Goal: Task Accomplishment & Management: Manage account settings

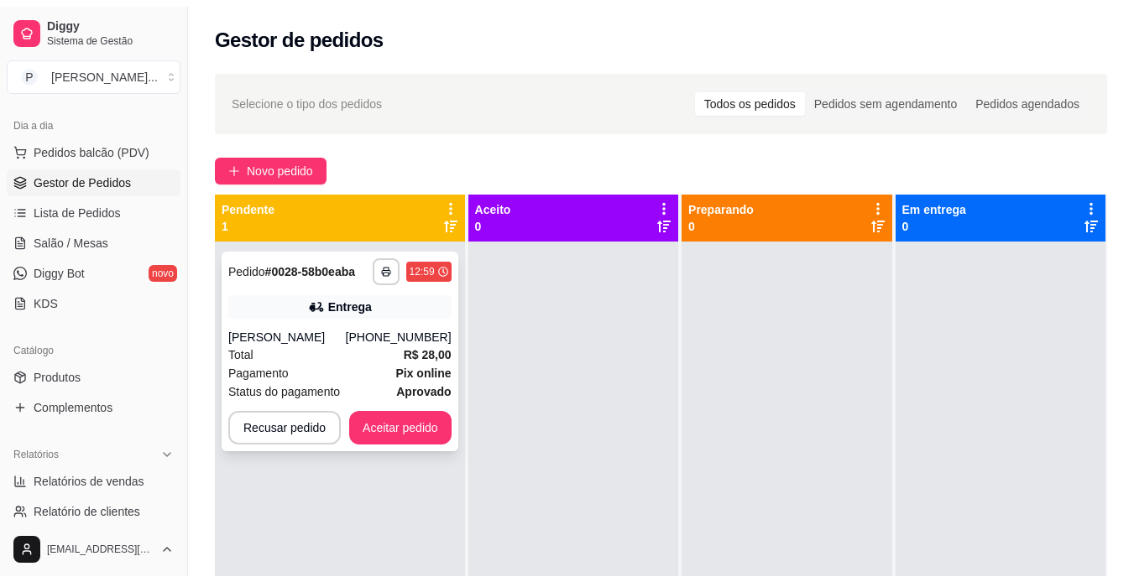
scroll to position [47, 0]
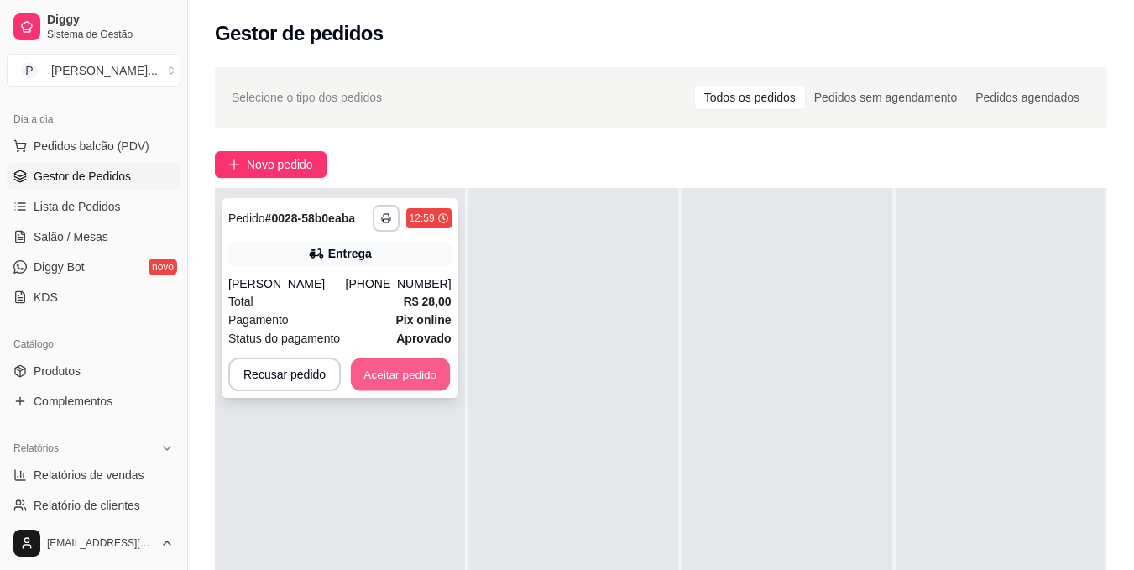
click at [425, 388] on button "Aceitar pedido" at bounding box center [400, 374] width 99 height 33
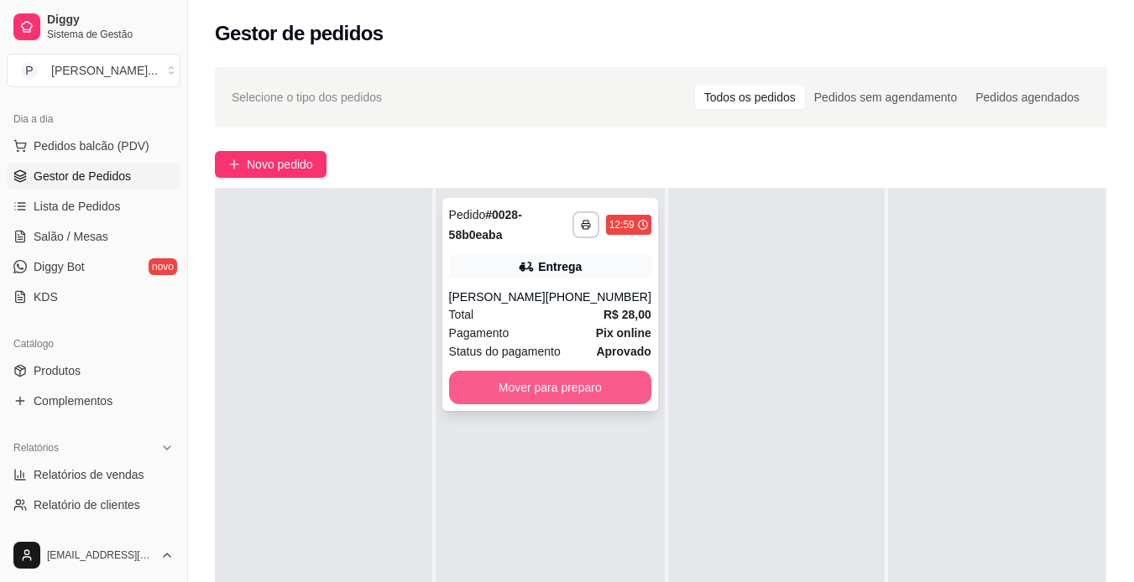
click at [608, 404] on button "Mover para preparo" at bounding box center [550, 388] width 202 height 34
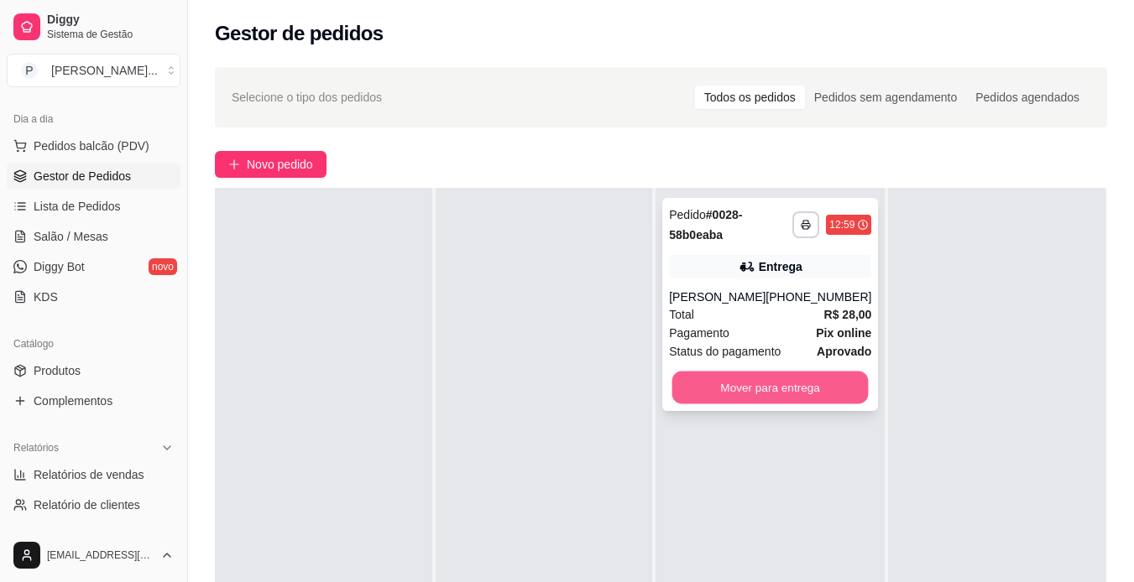
click at [701, 403] on button "Mover para entrega" at bounding box center [770, 388] width 196 height 33
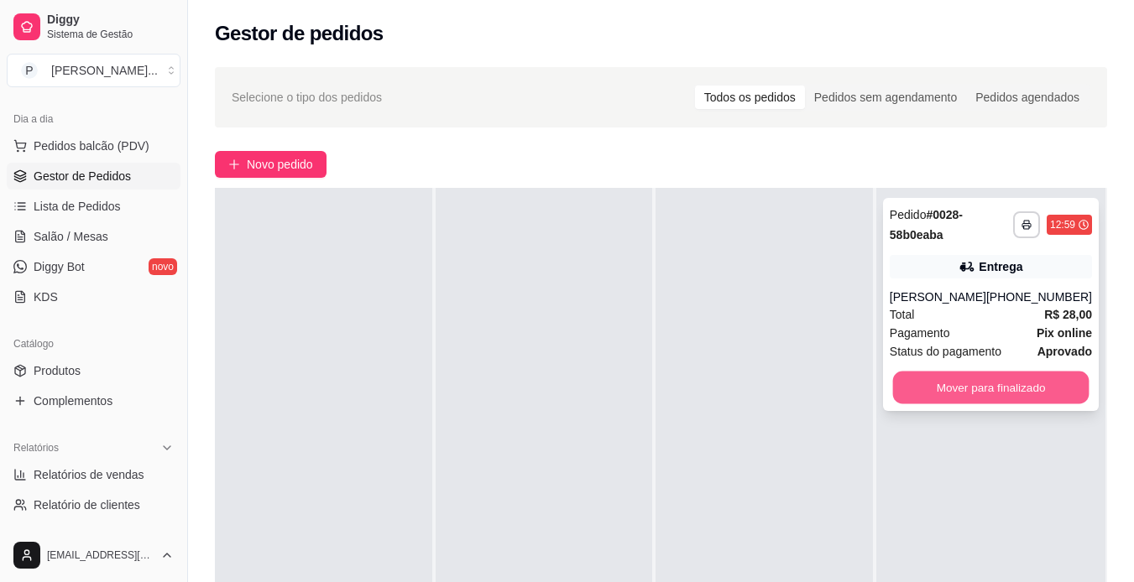
click at [937, 404] on button "Mover para finalizado" at bounding box center [990, 388] width 196 height 33
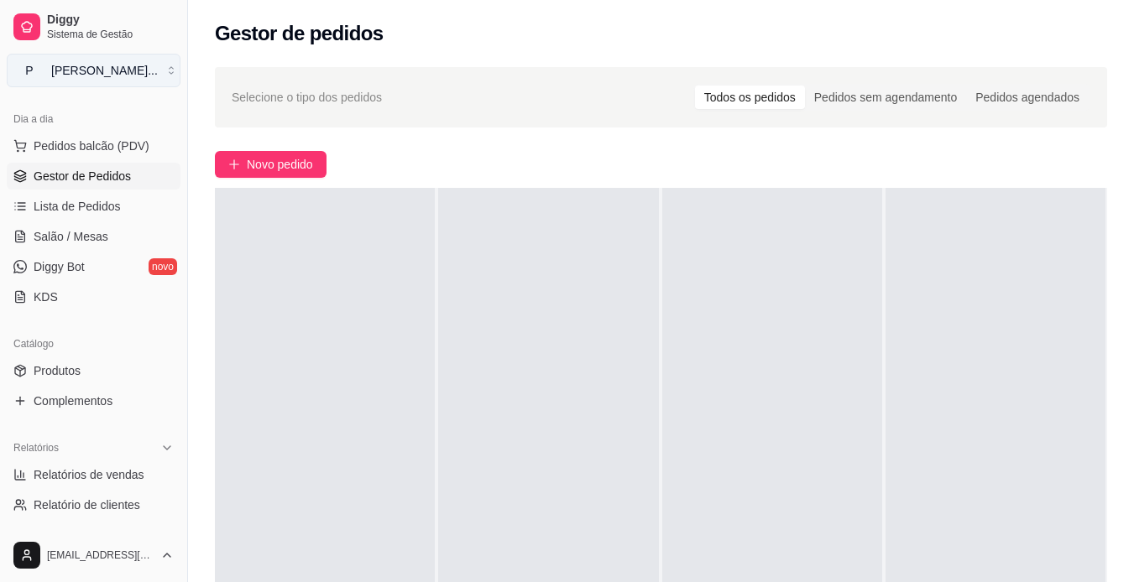
click at [158, 65] on button "P [PERSON_NAME] ..." at bounding box center [94, 71] width 174 height 34
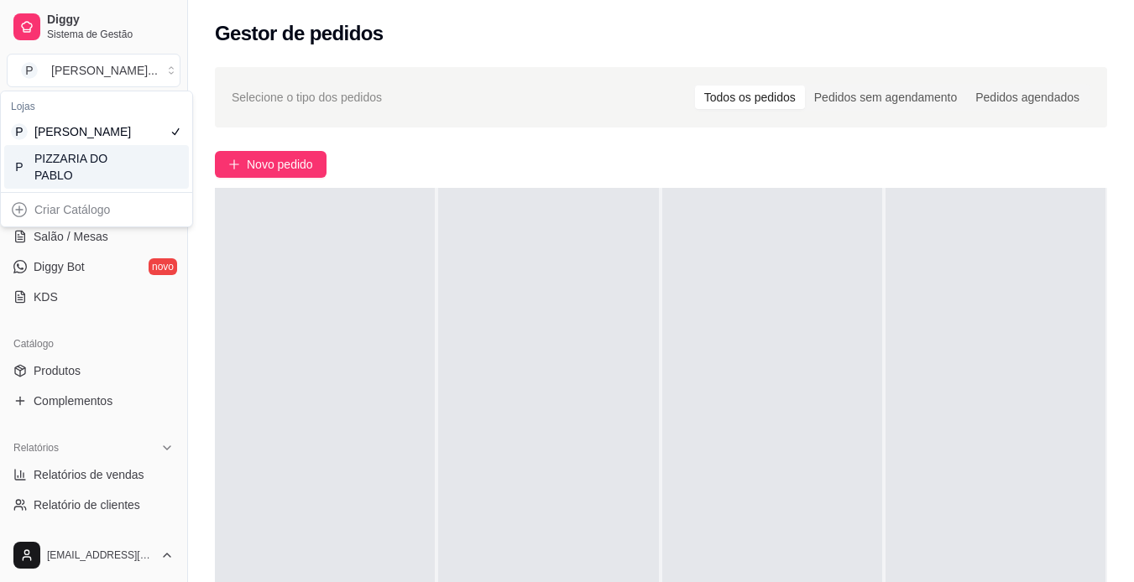
click at [146, 180] on div "P PIZZARIA DO PABLO" at bounding box center [96, 167] width 185 height 44
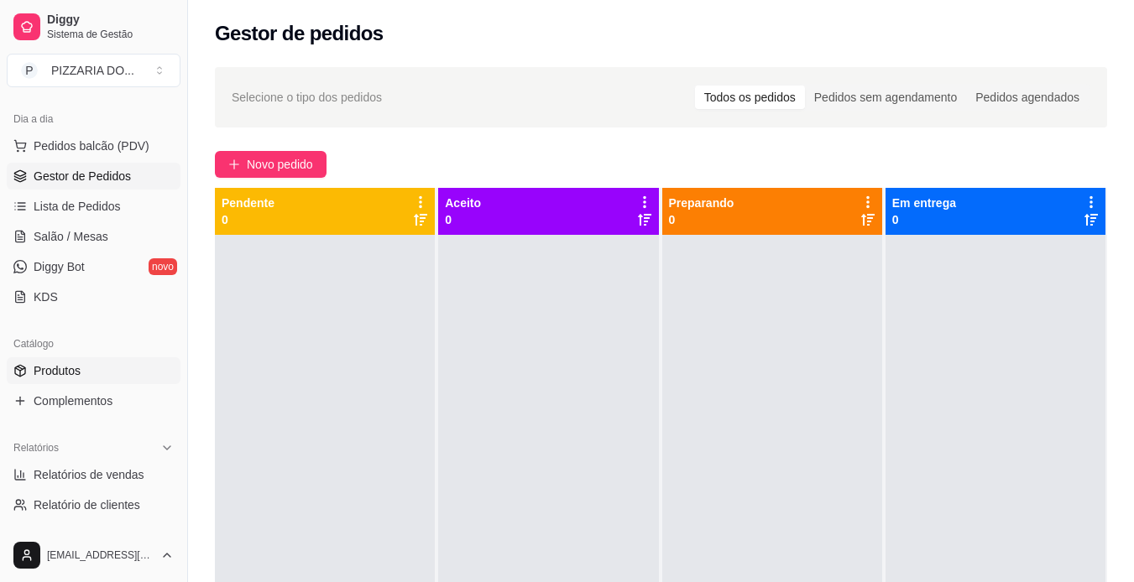
click at [107, 373] on link "Produtos" at bounding box center [94, 370] width 174 height 27
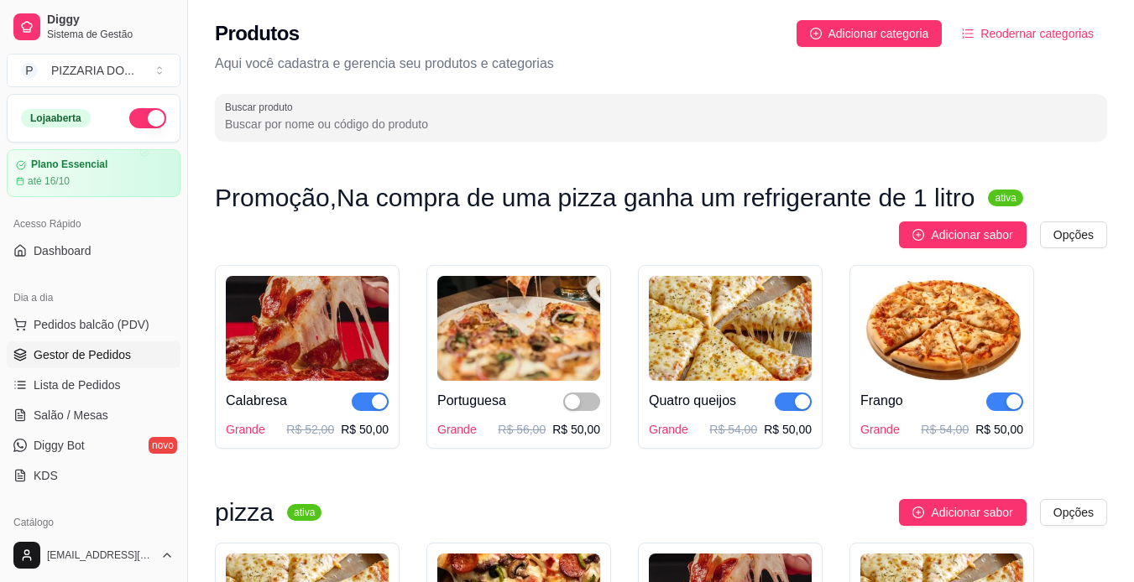
click at [118, 358] on span "Gestor de Pedidos" at bounding box center [82, 355] width 97 height 17
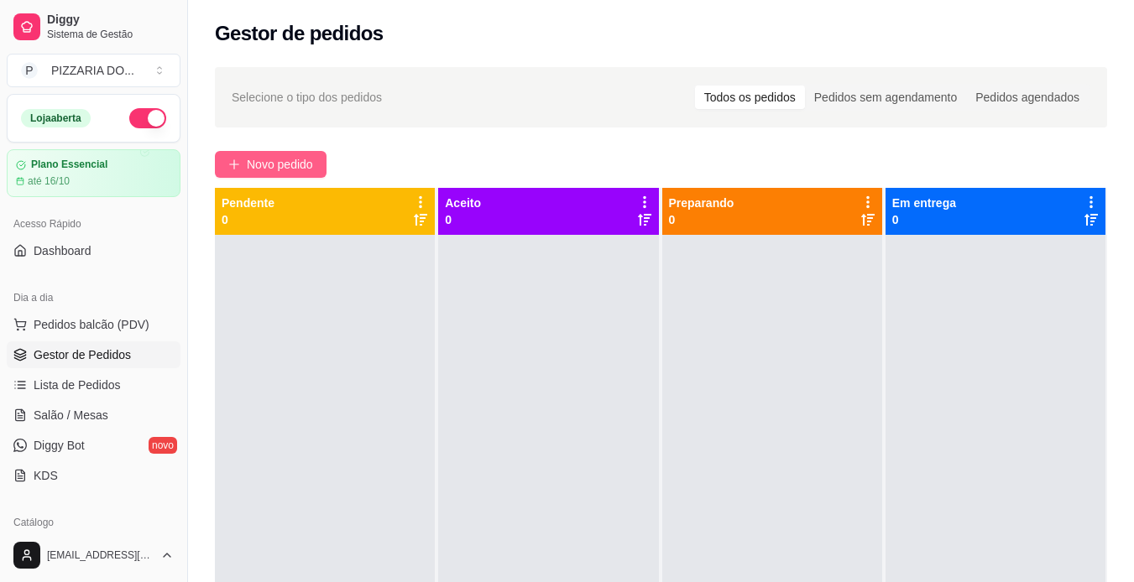
click at [303, 175] on button "Novo pedido" at bounding box center [271, 164] width 112 height 27
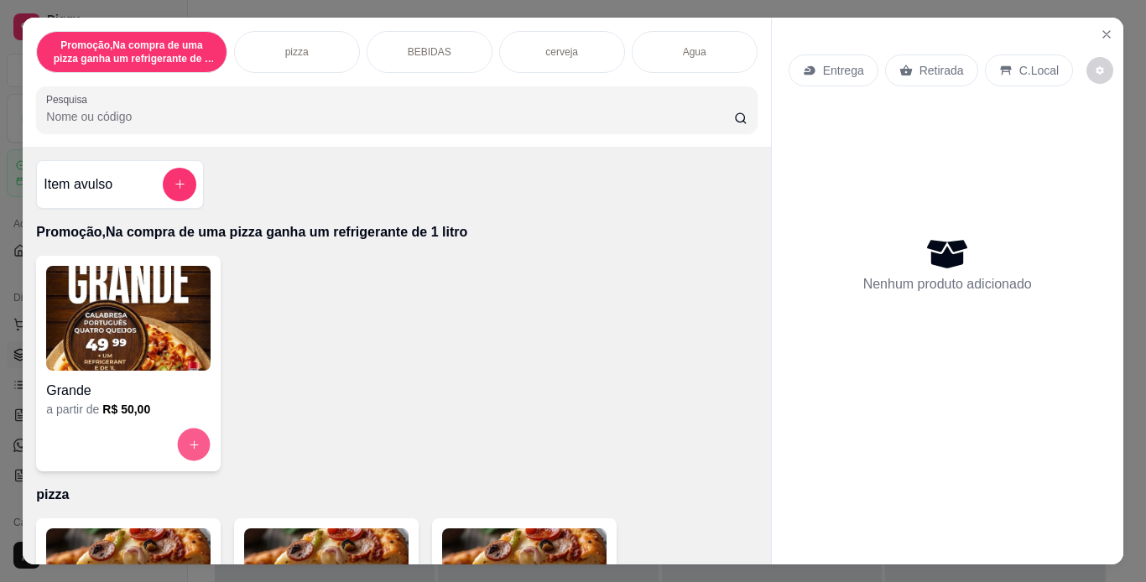
click at [188, 439] on icon "increase-product-quantity" at bounding box center [194, 445] width 13 height 13
click at [1100, 28] on icon "Close" at bounding box center [1106, 34] width 13 height 13
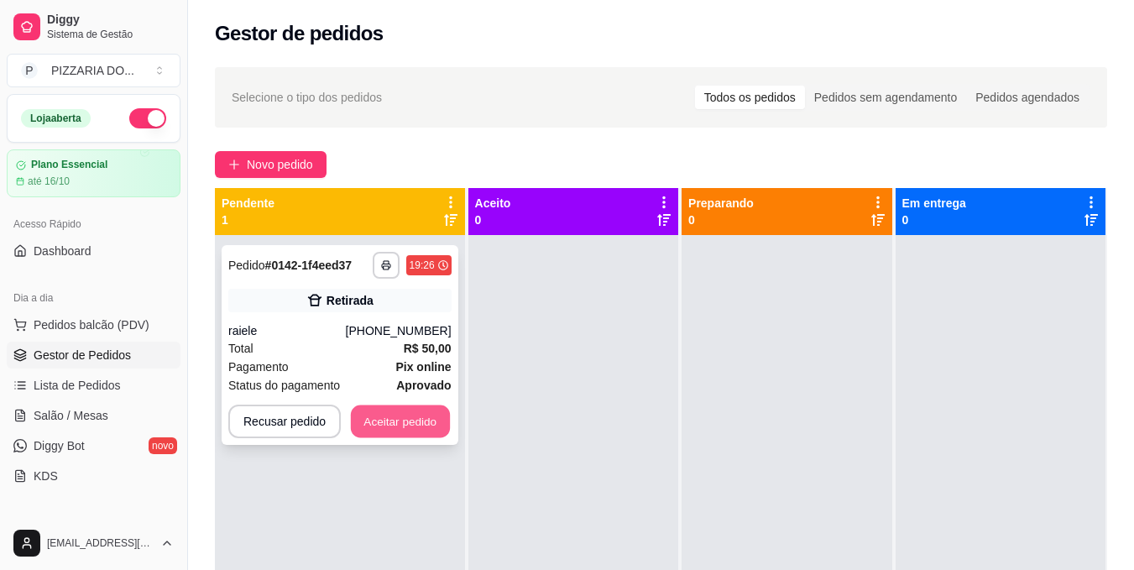
click at [417, 412] on button "Aceitar pedido" at bounding box center [400, 421] width 99 height 33
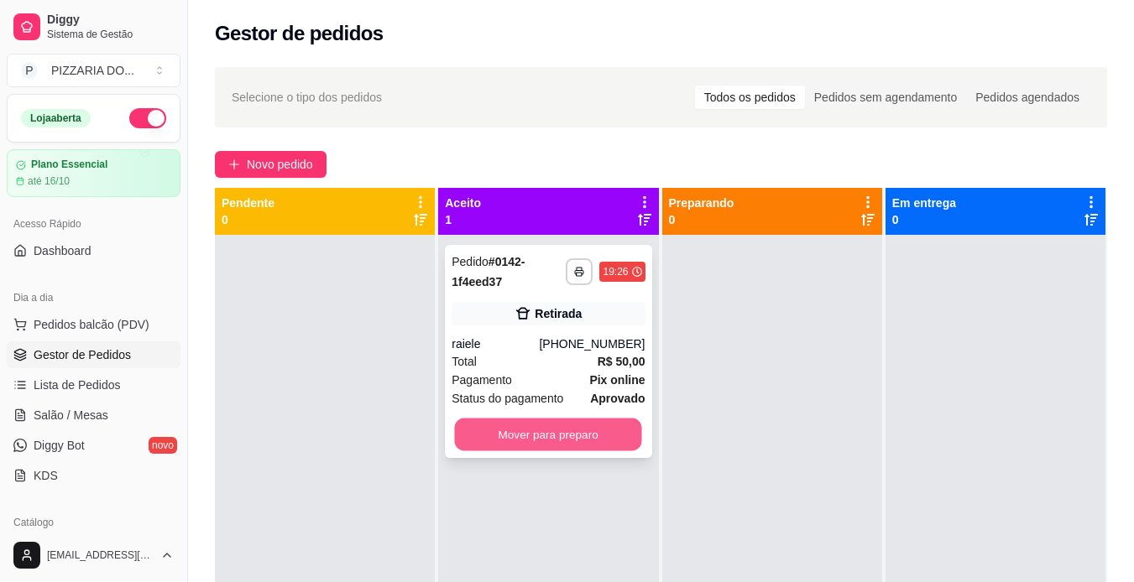
click at [545, 439] on button "Mover para preparo" at bounding box center [548, 435] width 187 height 33
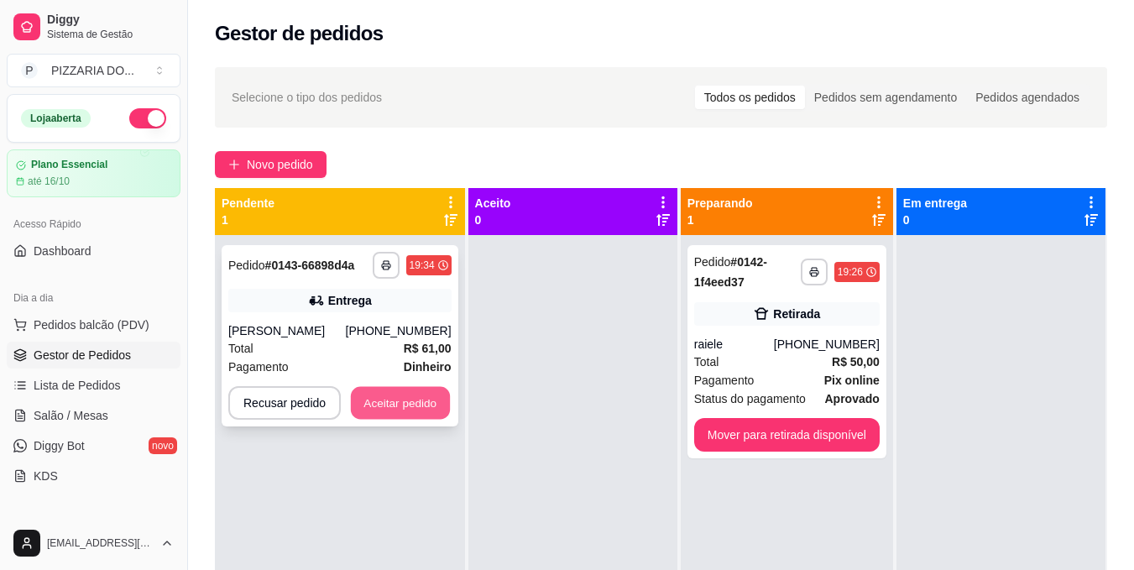
click at [409, 405] on button "Aceitar pedido" at bounding box center [400, 403] width 99 height 33
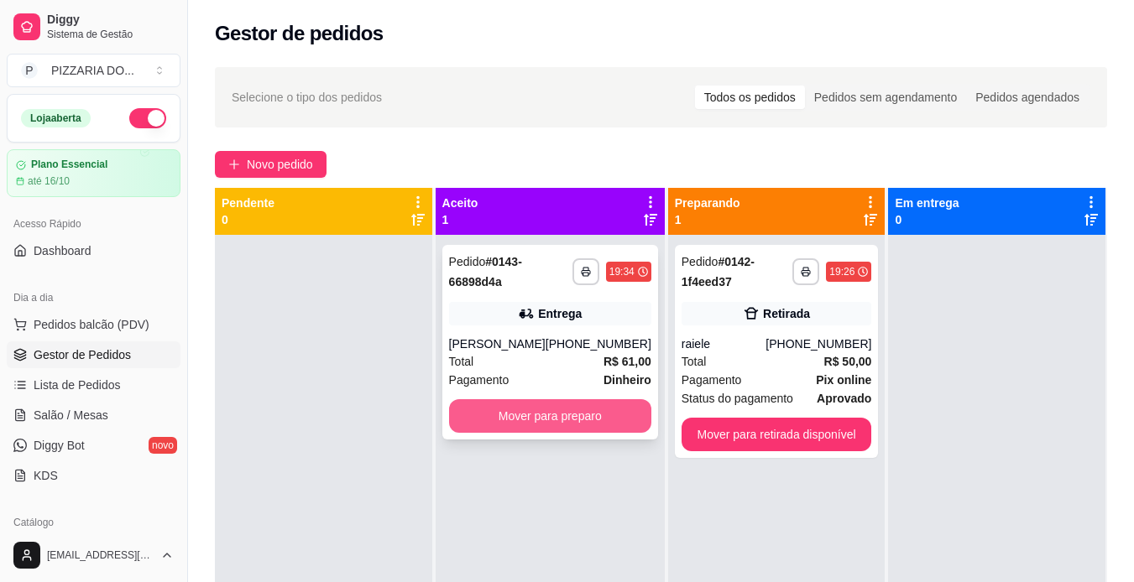
click at [484, 423] on button "Mover para preparo" at bounding box center [550, 416] width 202 height 34
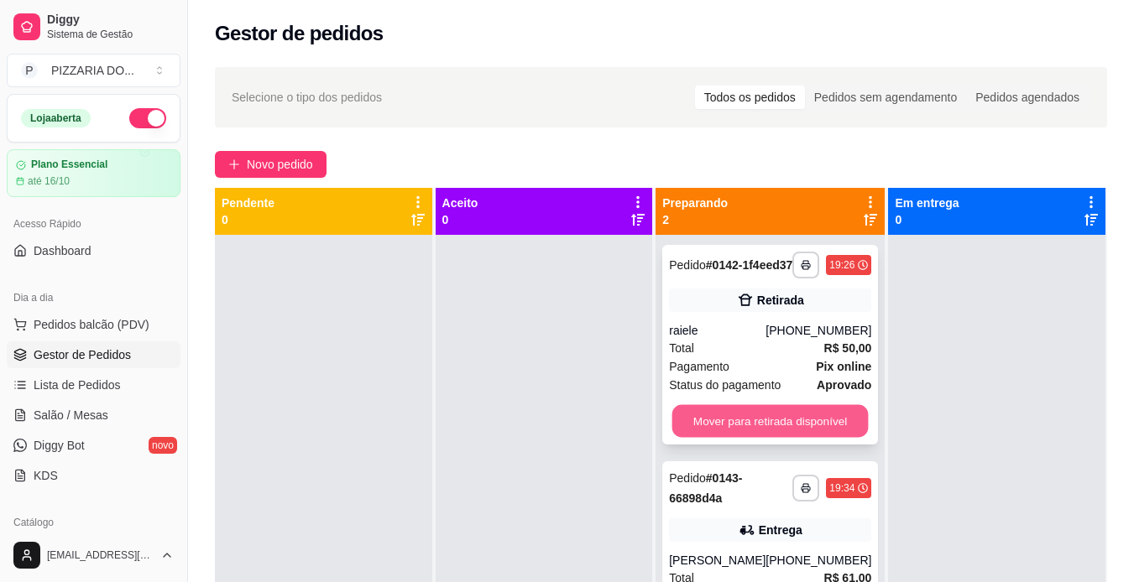
click at [743, 435] on button "Mover para retirada disponível" at bounding box center [770, 421] width 196 height 33
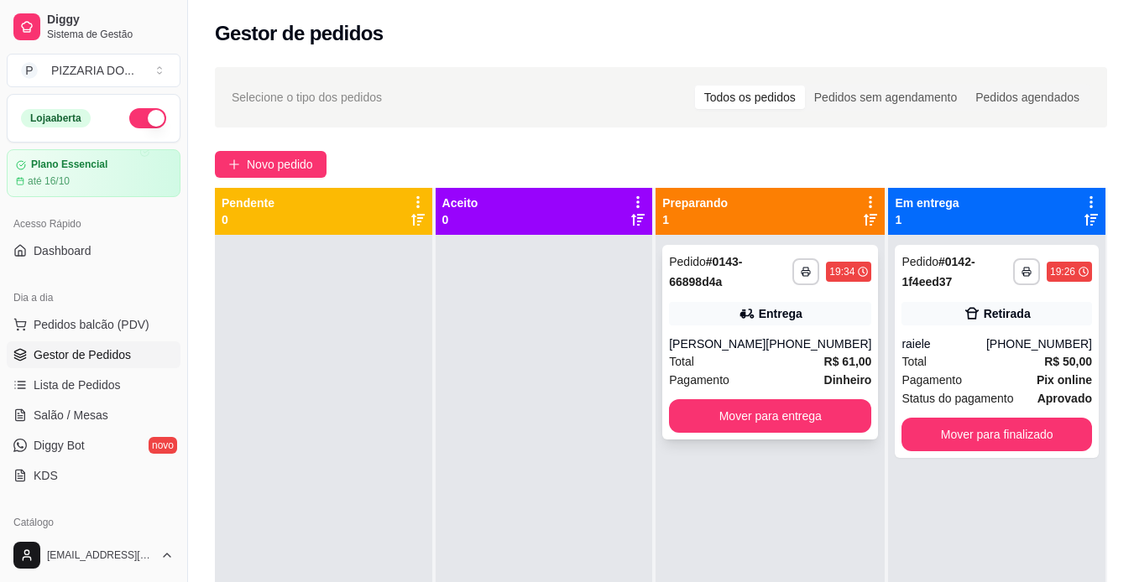
click at [787, 370] on div "Total R$ 61,00" at bounding box center [770, 361] width 202 height 18
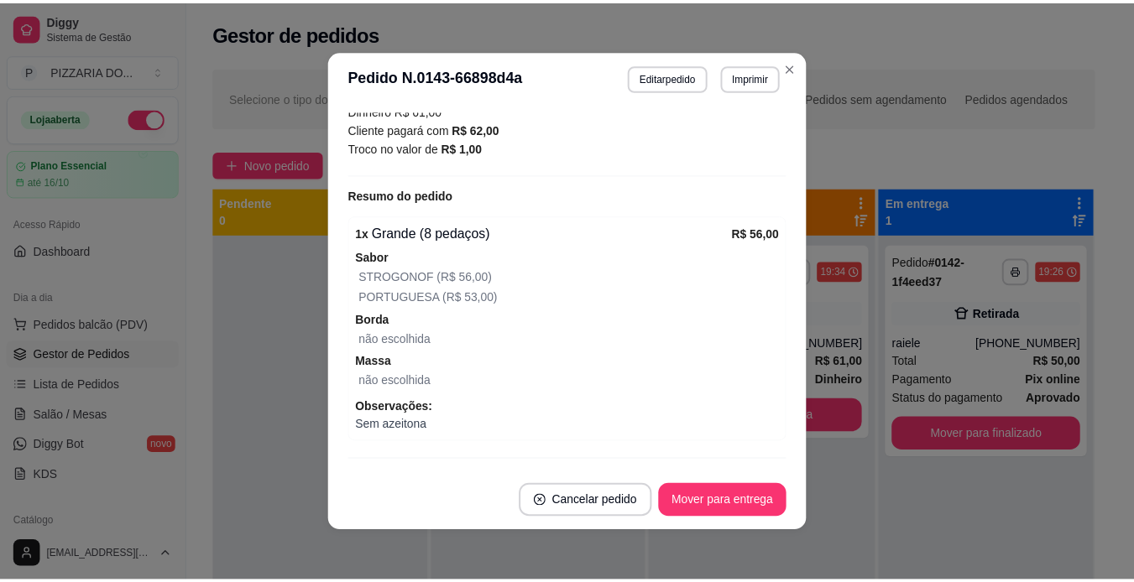
scroll to position [526, 0]
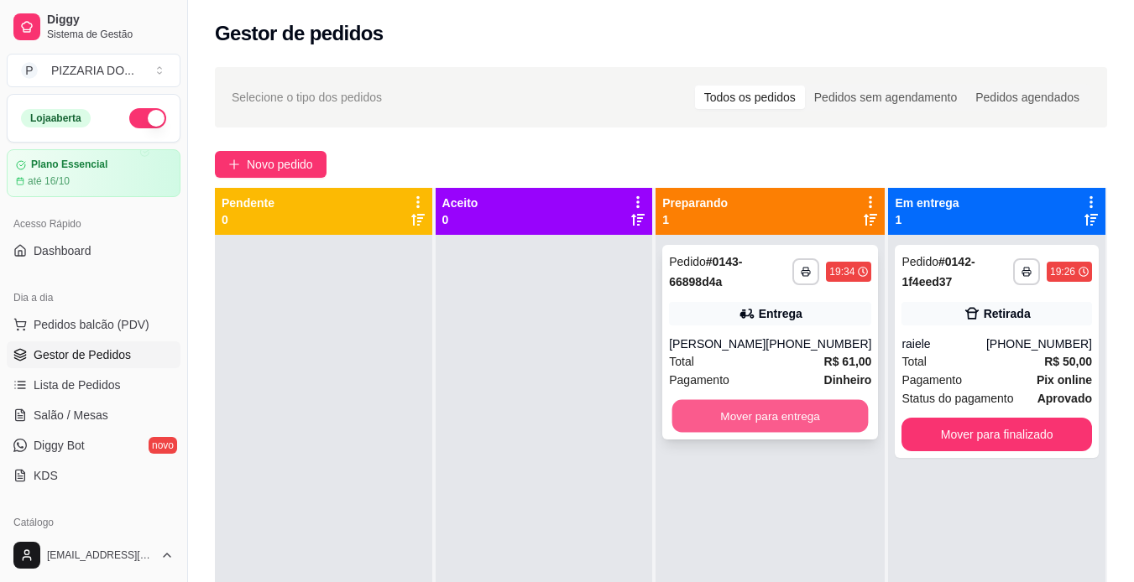
click at [782, 416] on button "Mover para entrega" at bounding box center [770, 416] width 196 height 33
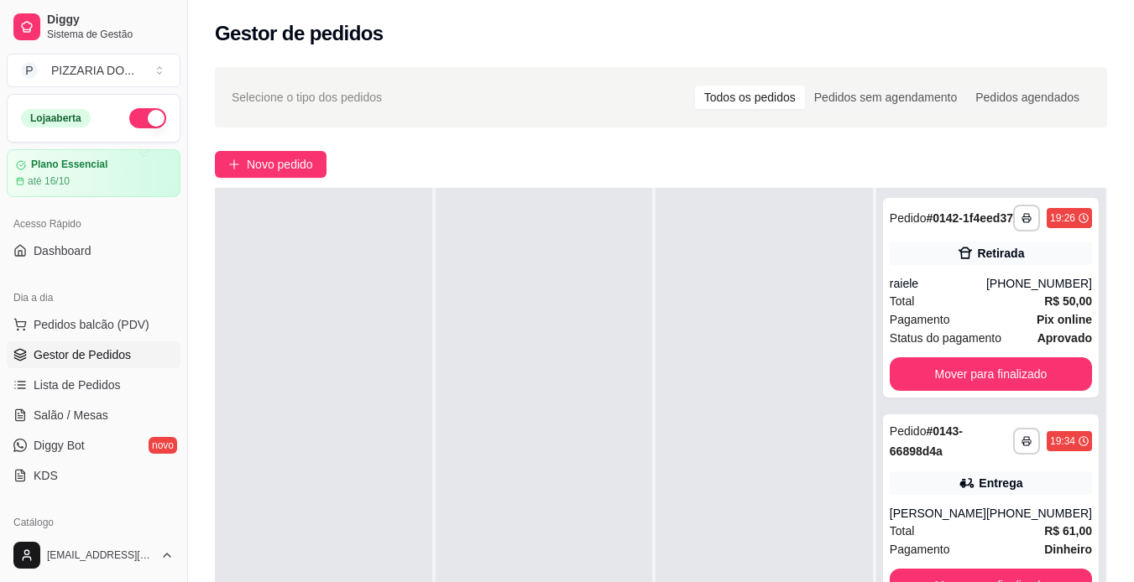
scroll to position [34, 0]
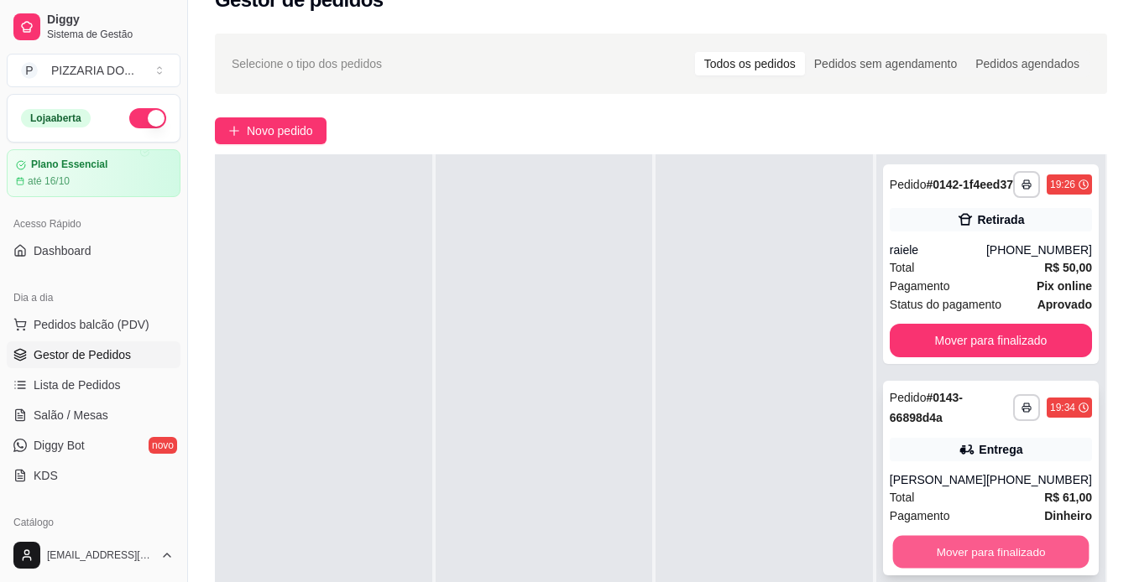
click at [984, 564] on button "Mover para finalizado" at bounding box center [990, 552] width 196 height 33
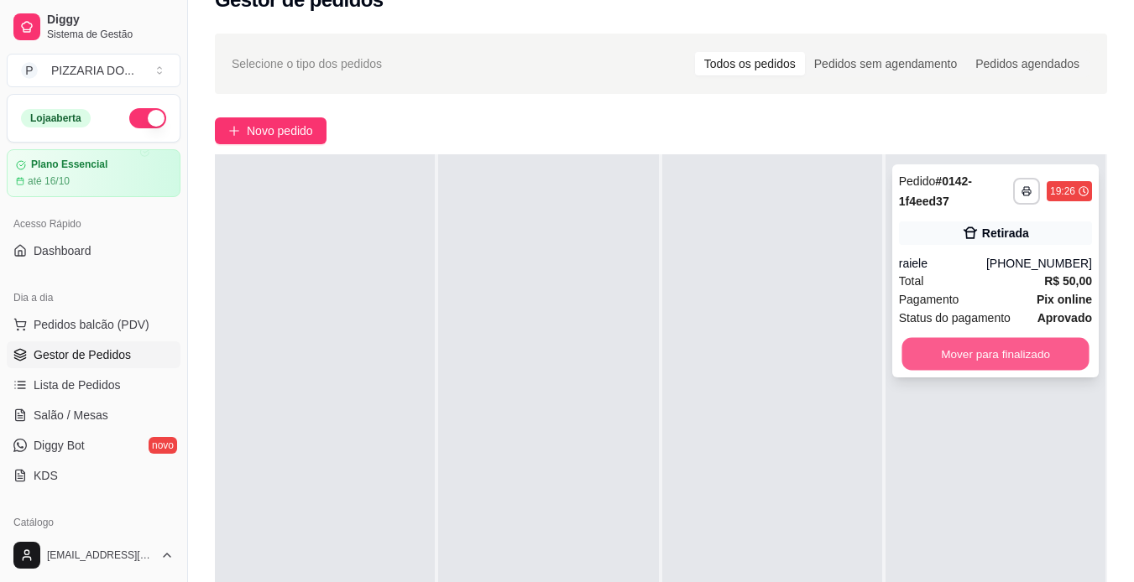
click at [1005, 357] on button "Mover para finalizado" at bounding box center [994, 354] width 187 height 33
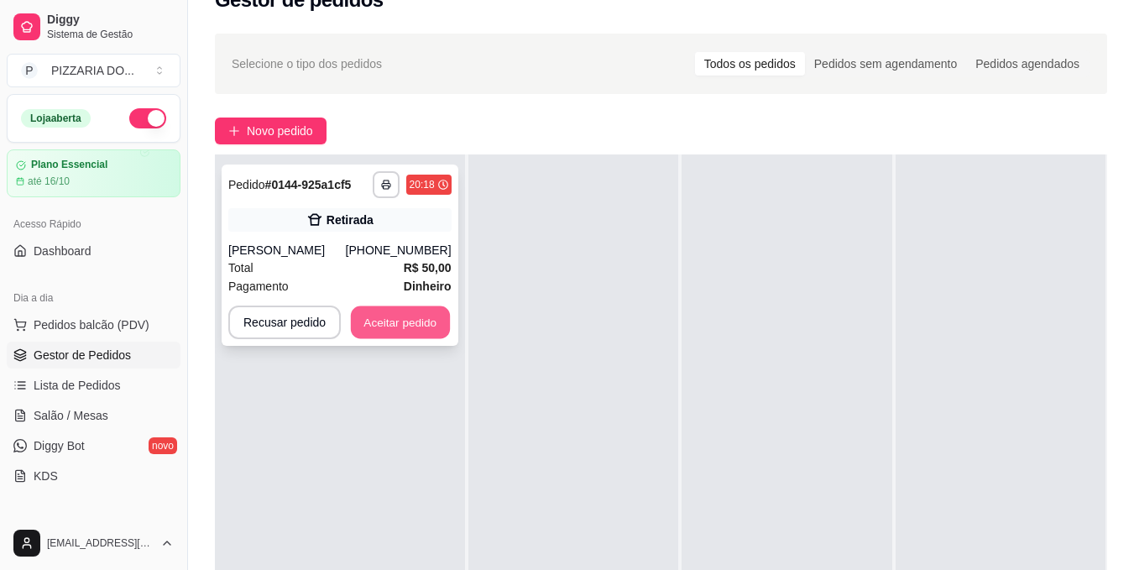
click at [402, 339] on button "Aceitar pedido" at bounding box center [400, 322] width 99 height 33
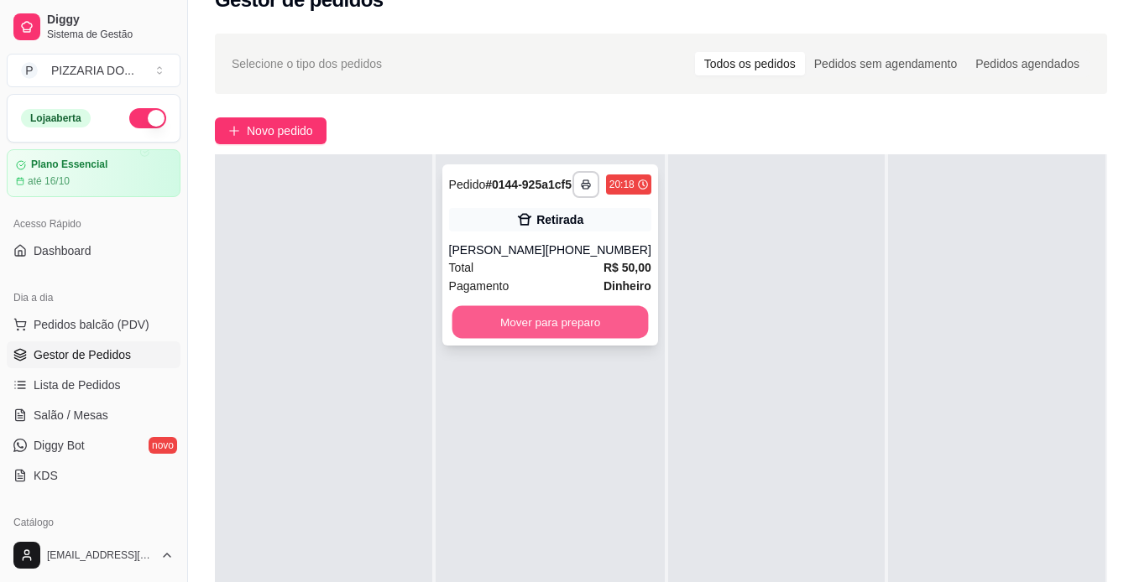
click at [532, 339] on button "Mover para preparo" at bounding box center [549, 322] width 196 height 33
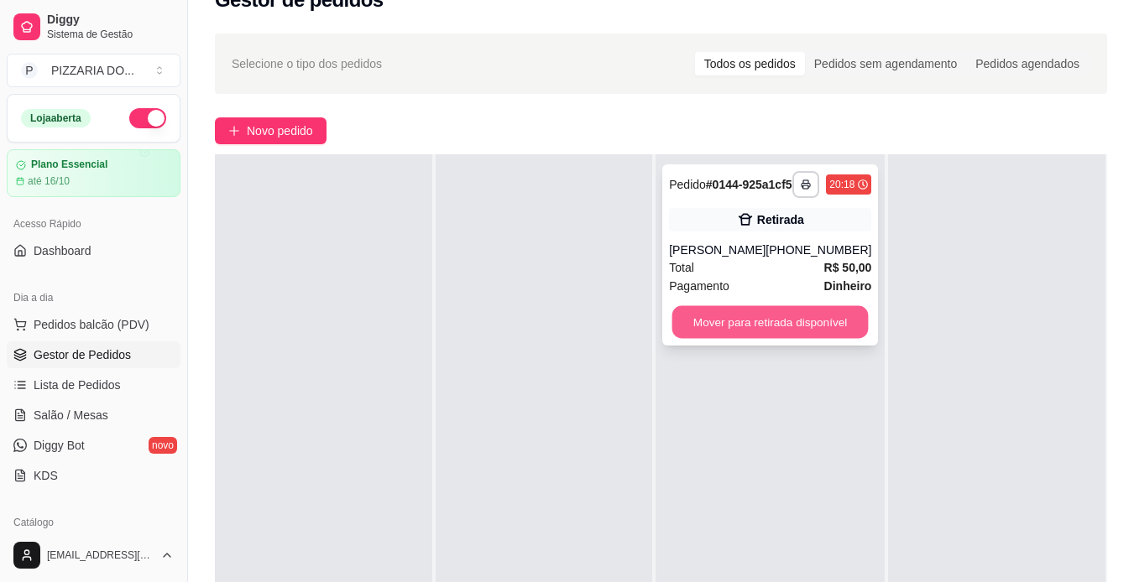
click at [767, 339] on button "Mover para retirada disponível" at bounding box center [770, 322] width 196 height 33
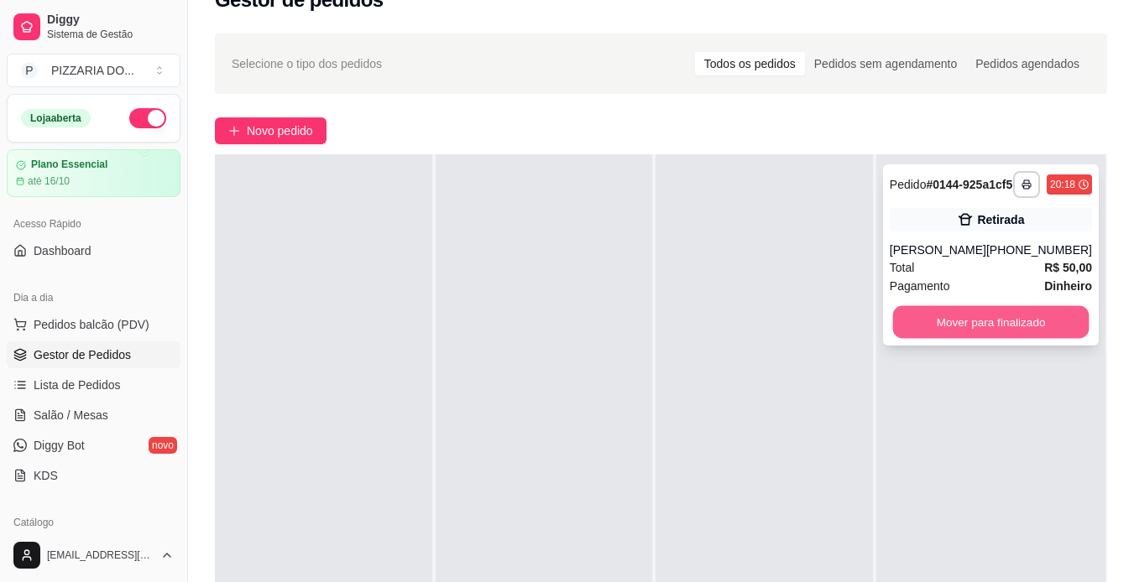
click at [902, 339] on button "Mover para finalizado" at bounding box center [990, 322] width 196 height 33
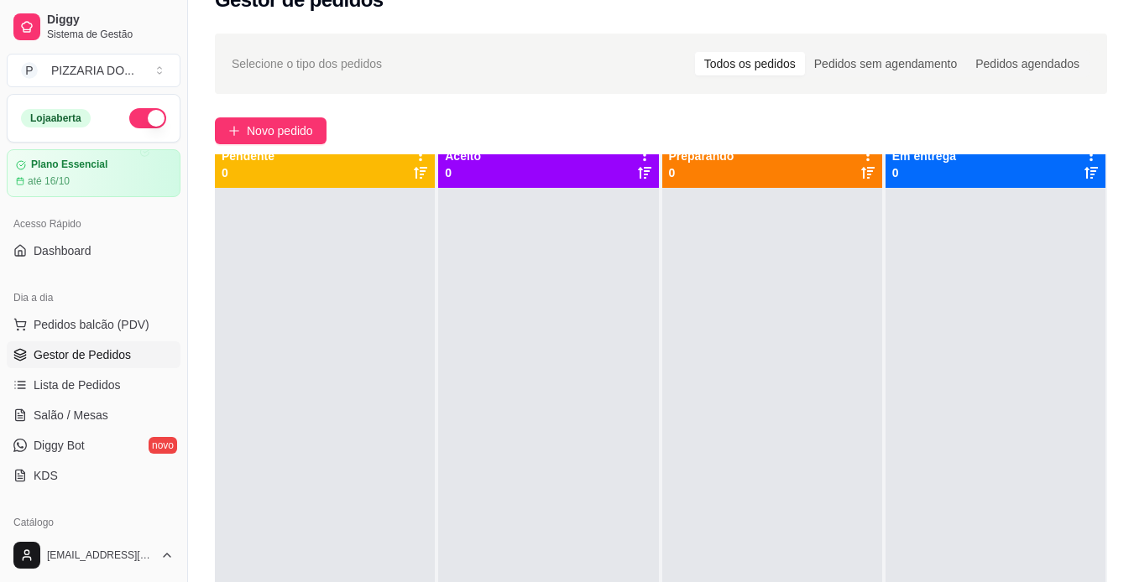
scroll to position [0, 0]
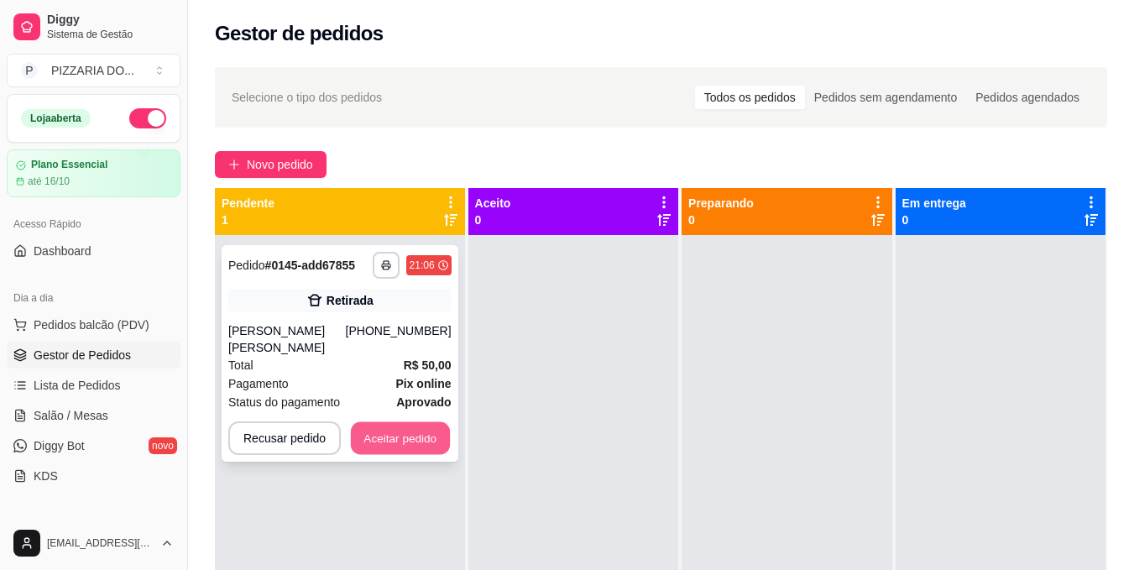
click at [409, 423] on button "Aceitar pedido" at bounding box center [400, 438] width 99 height 33
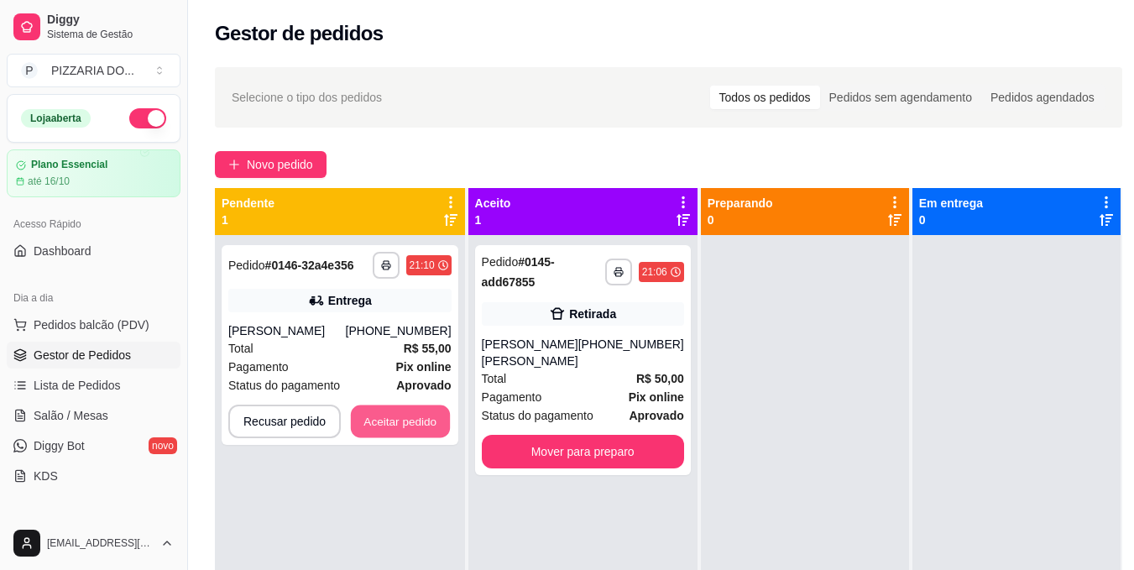
click at [409, 423] on button "Aceitar pedido" at bounding box center [400, 421] width 99 height 33
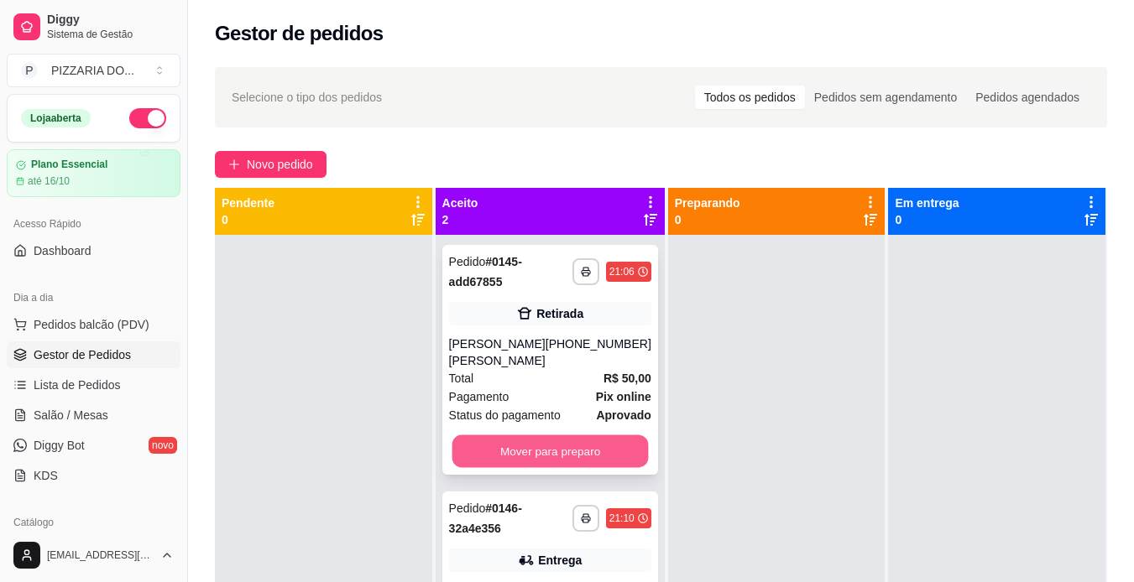
click at [512, 449] on button "Mover para preparo" at bounding box center [549, 451] width 196 height 33
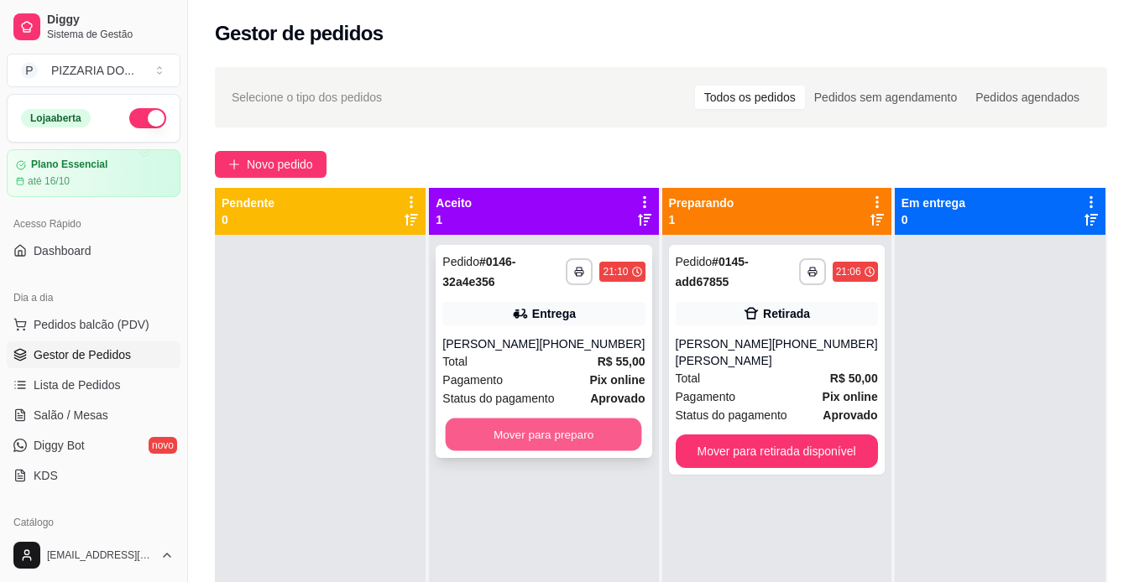
click at [535, 435] on button "Mover para preparo" at bounding box center [544, 435] width 196 height 33
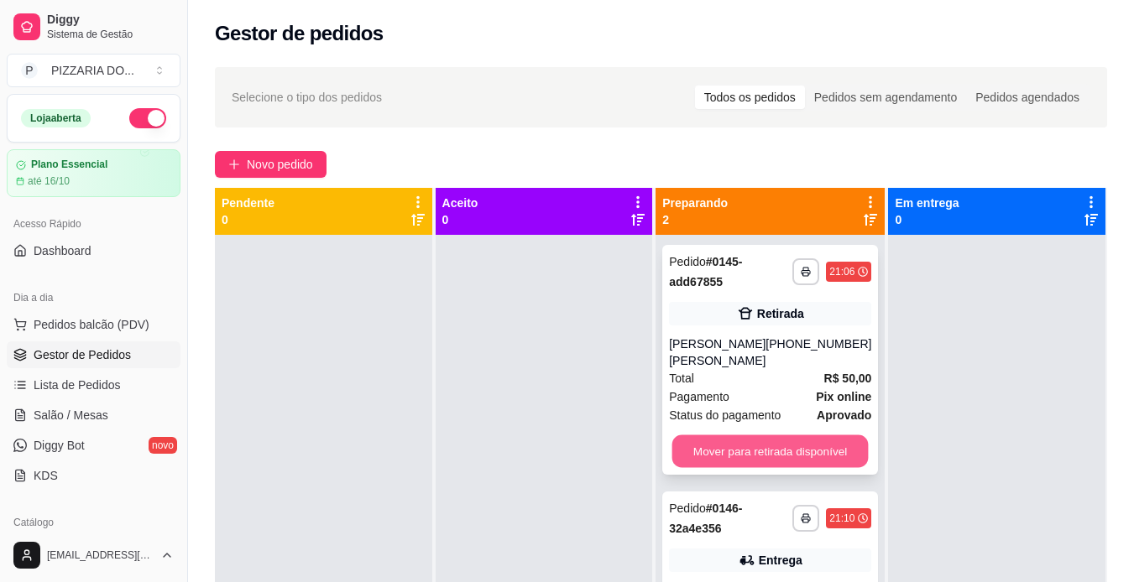
click at [790, 447] on button "Mover para retirada disponível" at bounding box center [770, 451] width 196 height 33
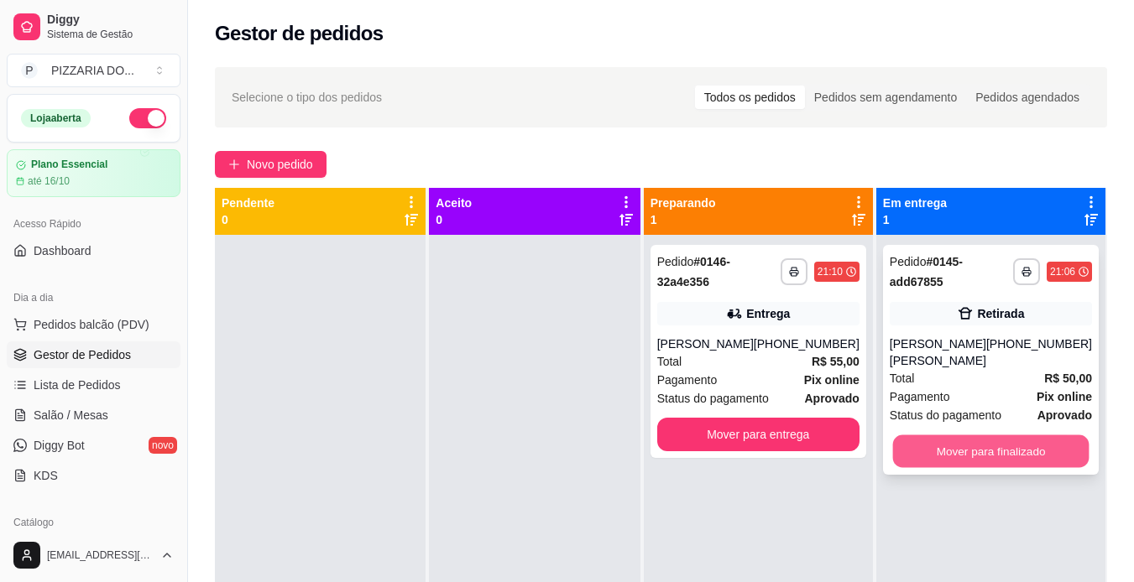
click at [994, 451] on button "Mover para finalizado" at bounding box center [990, 451] width 196 height 33
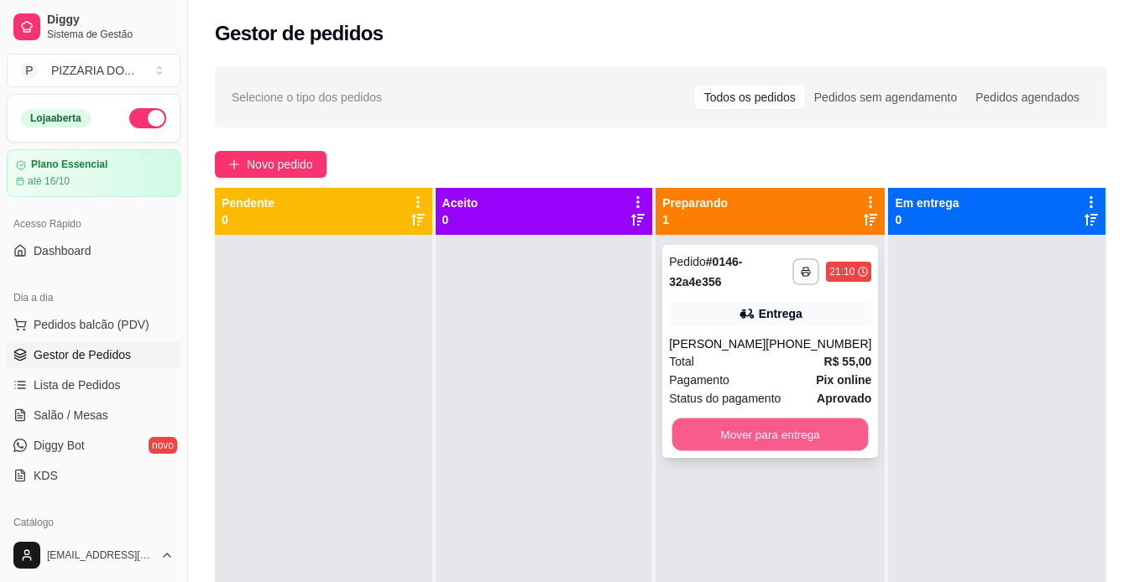
click at [738, 435] on button "Mover para entrega" at bounding box center [770, 435] width 196 height 33
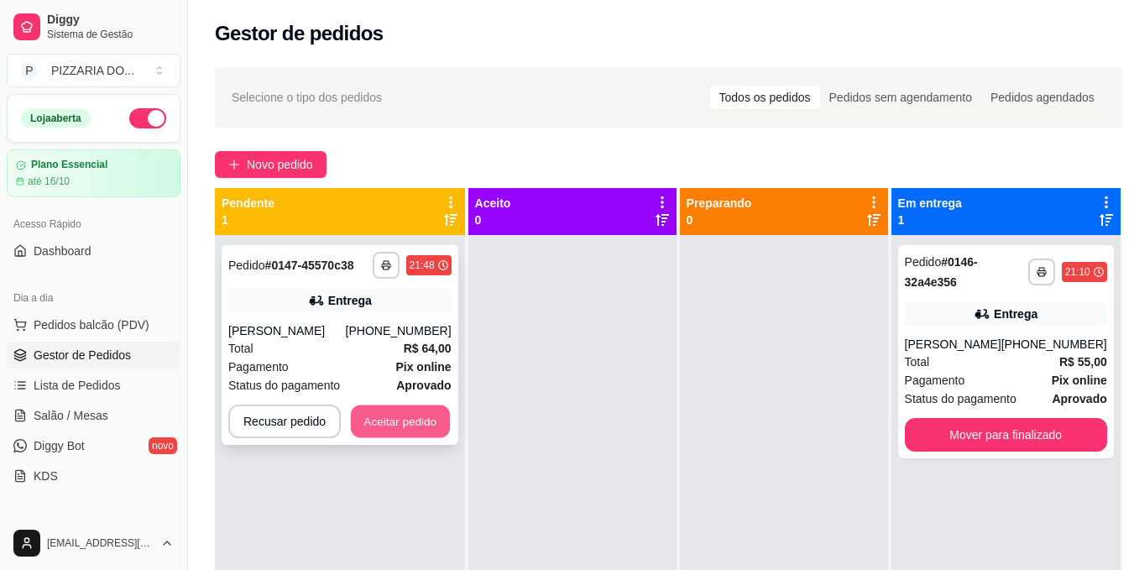
click at [381, 427] on button "Aceitar pedido" at bounding box center [400, 421] width 99 height 33
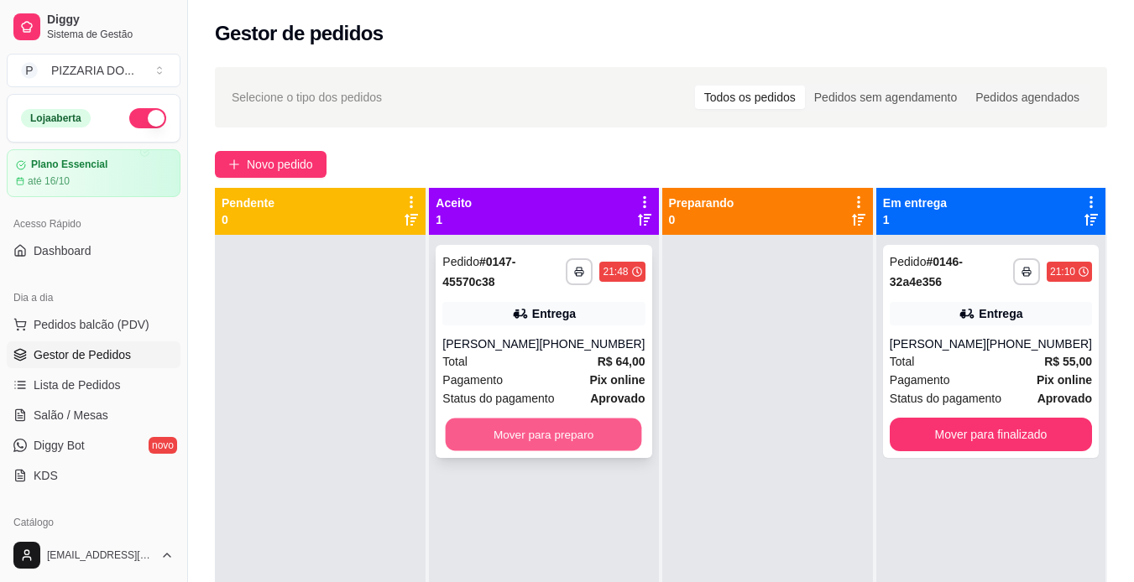
click at [542, 440] on button "Mover para preparo" at bounding box center [544, 435] width 196 height 33
click at [563, 446] on div "Mover para preparo" at bounding box center [543, 435] width 202 height 34
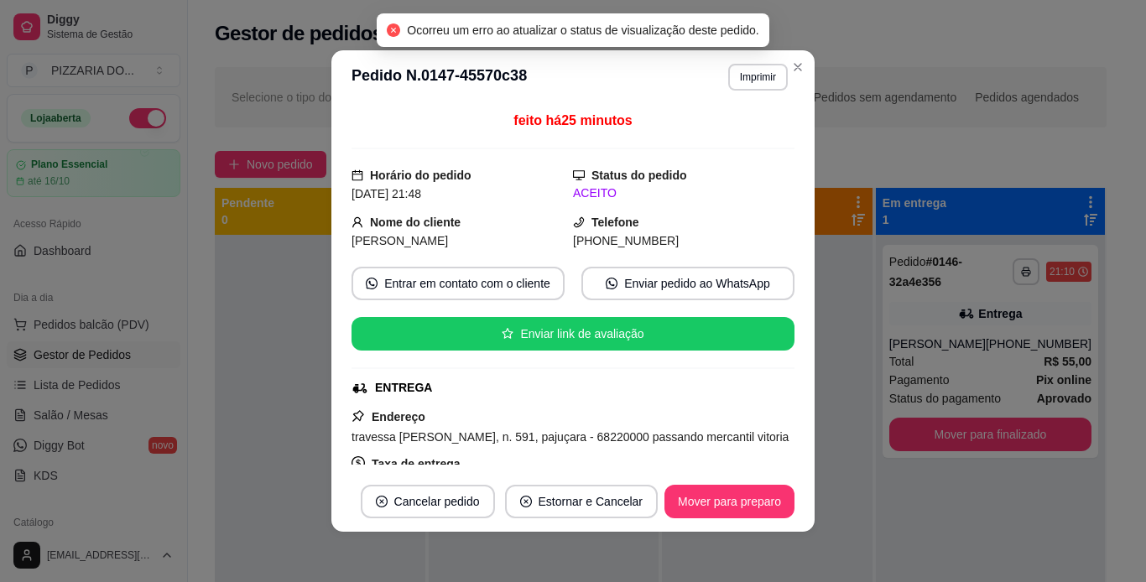
click at [563, 446] on div "travessa [PERSON_NAME], n. 591, pajuçara - 68220000 passando mercantil vitoria" at bounding box center [573, 437] width 443 height 20
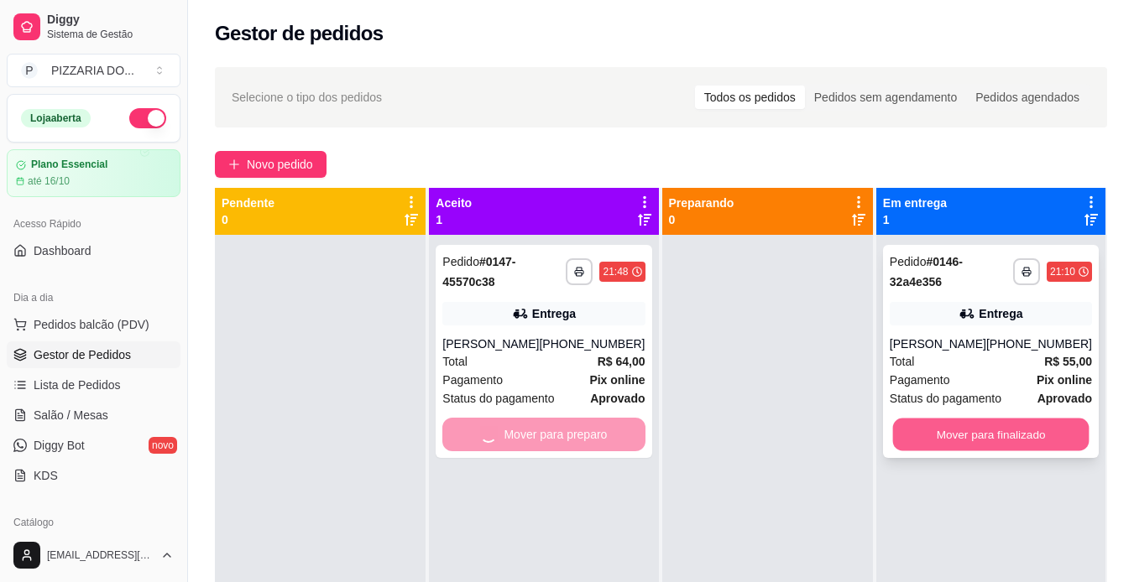
click at [967, 433] on button "Mover para finalizado" at bounding box center [990, 435] width 196 height 33
click at [759, 549] on div at bounding box center [767, 526] width 211 height 582
click at [559, 469] on div "**********" at bounding box center [543, 526] width 229 height 582
click at [722, 437] on div at bounding box center [767, 526] width 211 height 582
click at [755, 435] on div at bounding box center [767, 526] width 211 height 582
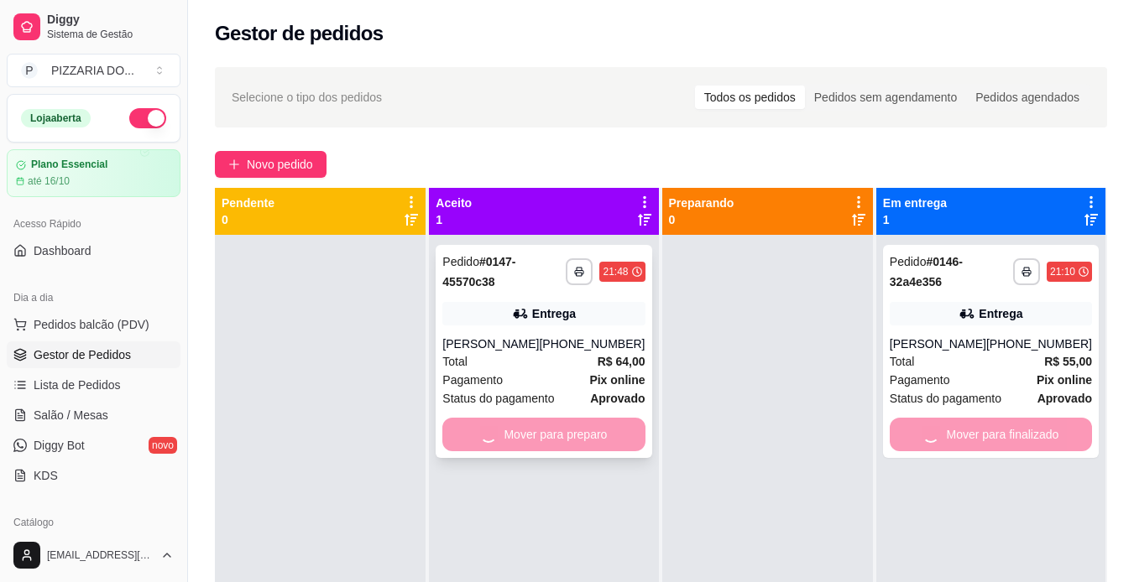
click at [524, 438] on div "Mover para preparo" at bounding box center [543, 435] width 202 height 34
click at [159, 71] on button "P PIZZARIA DO ..." at bounding box center [94, 71] width 174 height 34
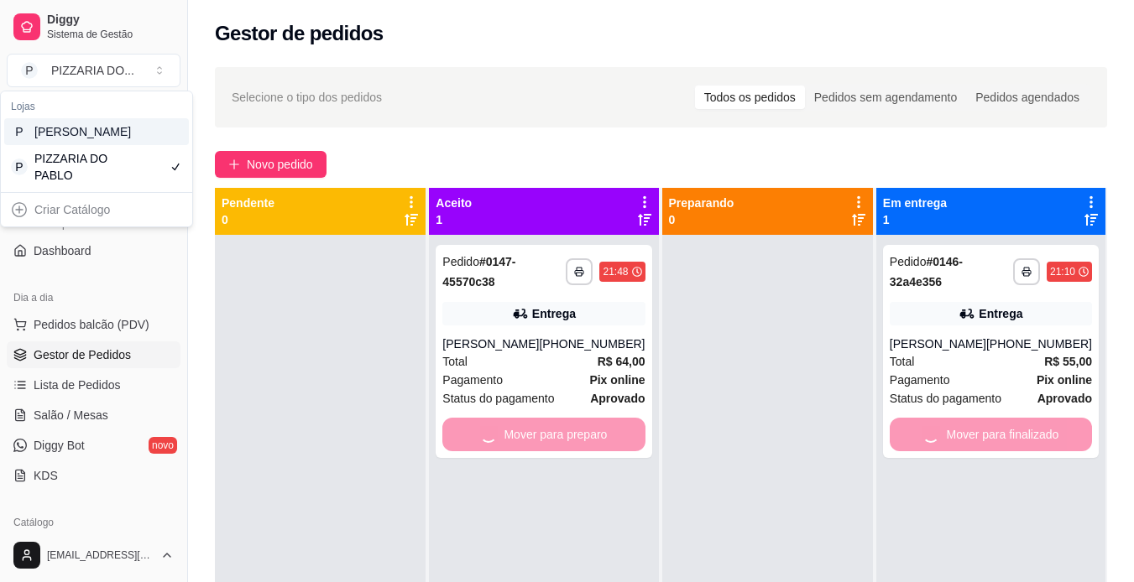
click at [131, 134] on div "P [PERSON_NAME]" at bounding box center [96, 131] width 185 height 27
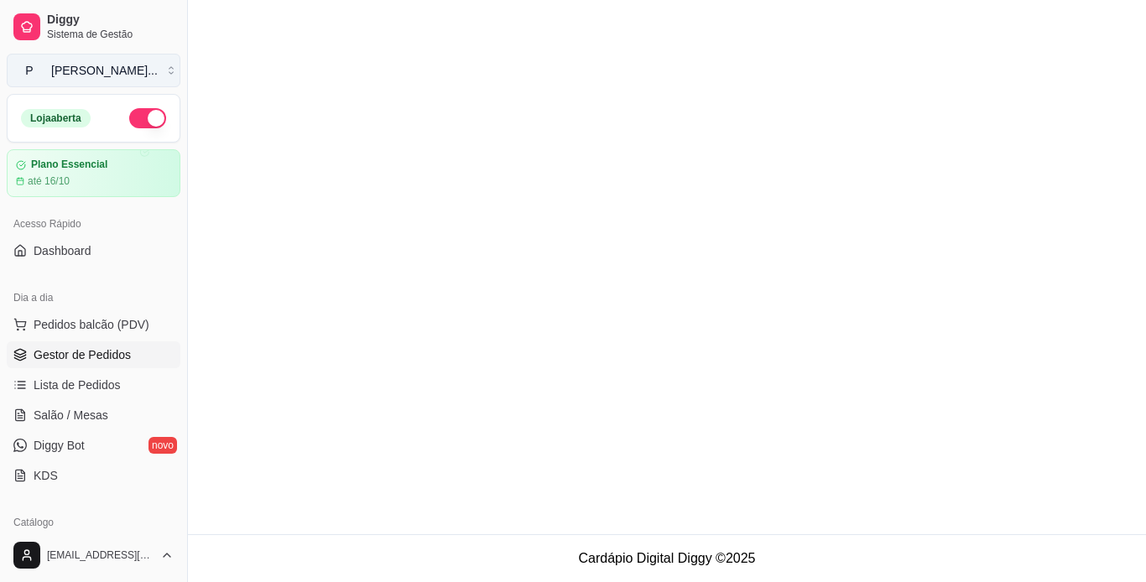
click at [157, 66] on button "P [PERSON_NAME] ..." at bounding box center [94, 71] width 174 height 34
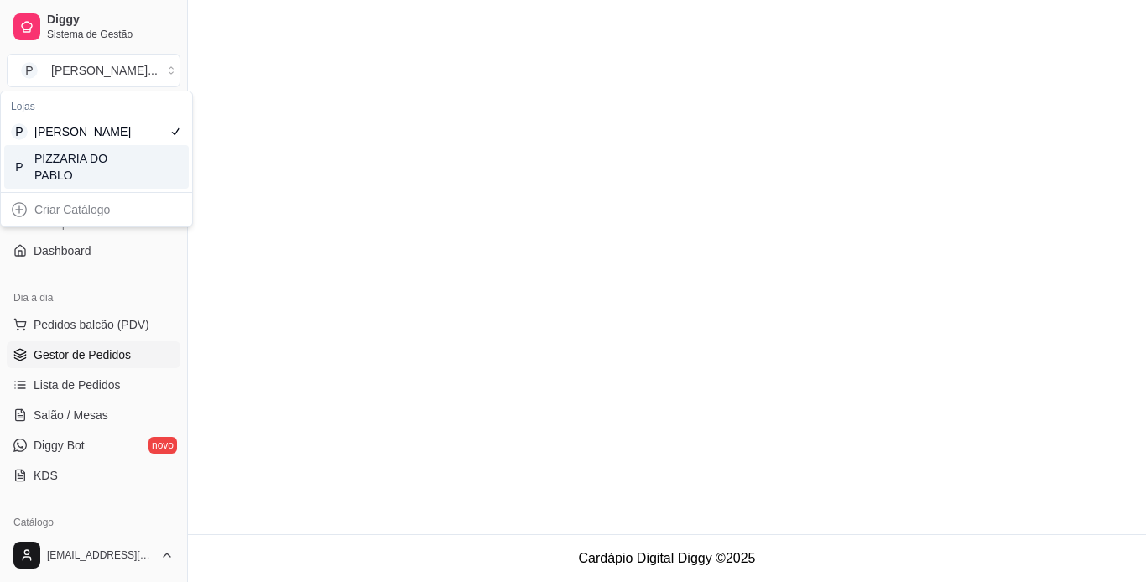
click at [132, 181] on div "P PIZZARIA DO PABLO" at bounding box center [96, 167] width 185 height 44
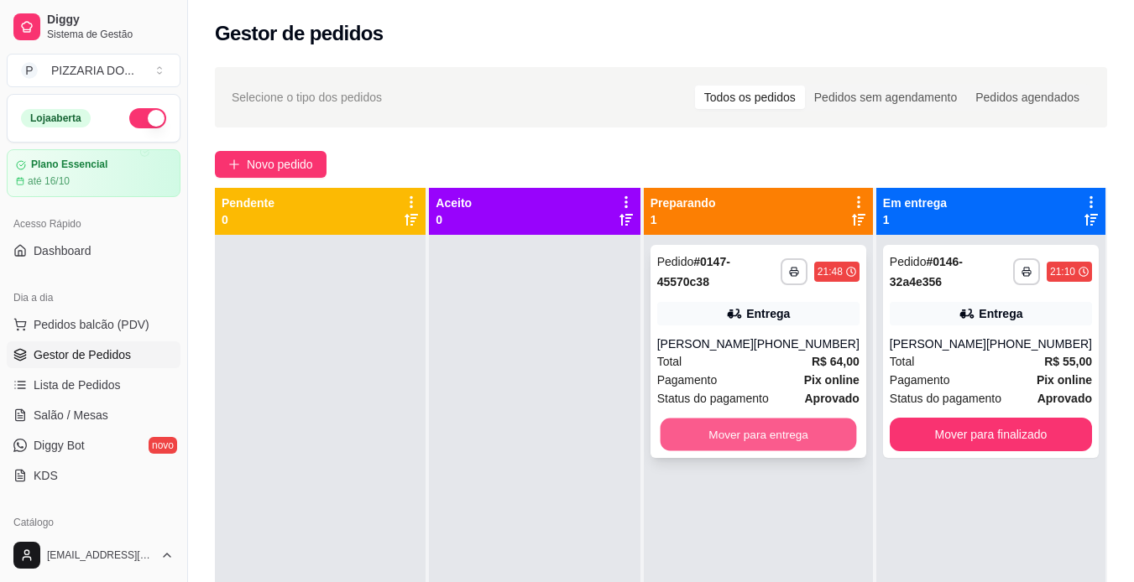
click at [743, 433] on button "Mover para entrega" at bounding box center [758, 435] width 196 height 33
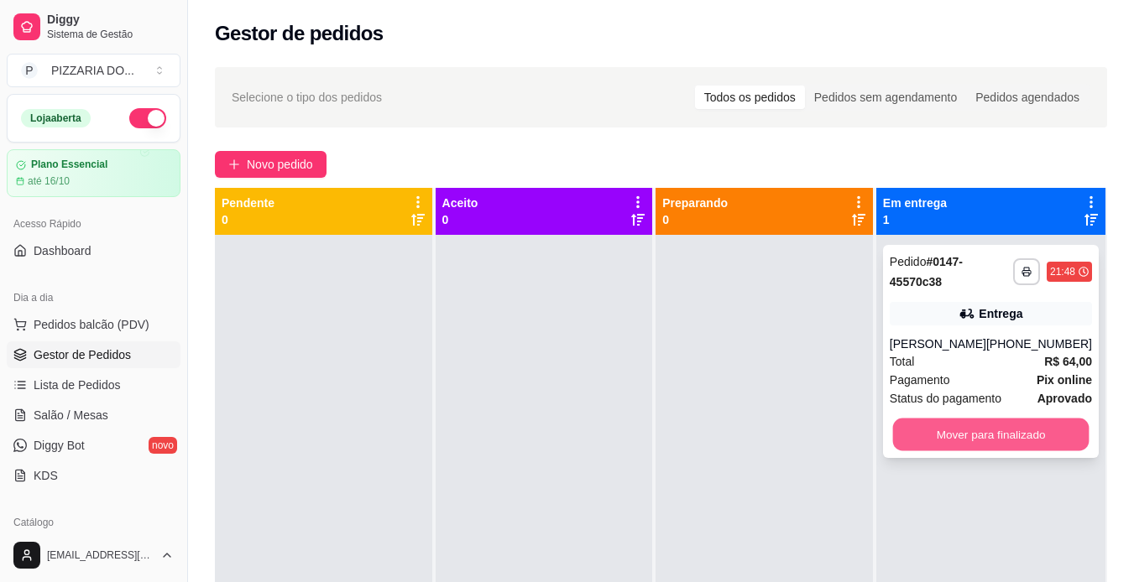
click at [939, 441] on button "Mover para finalizado" at bounding box center [990, 435] width 196 height 33
